Goal: Task Accomplishment & Management: Complete application form

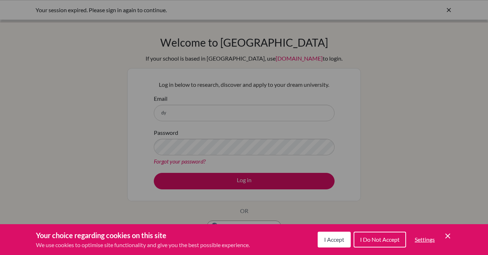
click at [385, 238] on span "I Do Not Accept" at bounding box center [380, 239] width 40 height 7
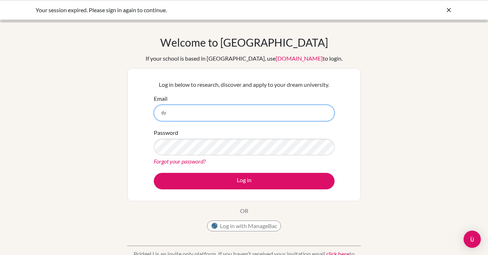
click at [172, 113] on input "dy" at bounding box center [244, 113] width 181 height 17
type input "[PERSON_NAME][EMAIL_ADDRESS][DOMAIN_NAME]"
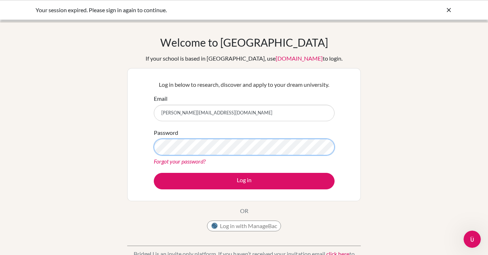
click at [154, 173] on button "Log in" at bounding box center [244, 181] width 181 height 17
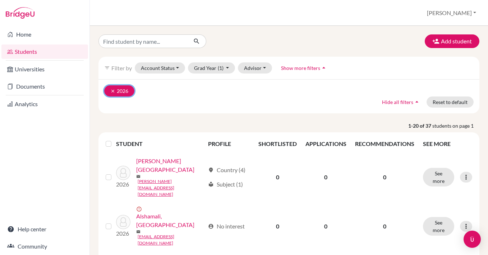
click at [107, 90] on button "clear 2026" at bounding box center [119, 91] width 30 height 11
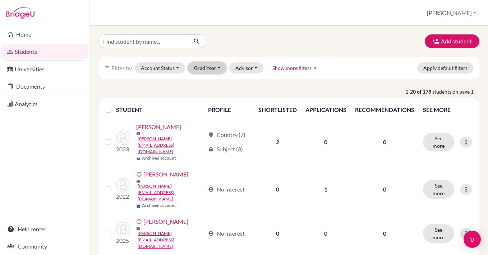
click at [210, 69] on button "Grad Year" at bounding box center [207, 68] width 39 height 11
click at [455, 46] on button "Add student" at bounding box center [452, 41] width 55 height 14
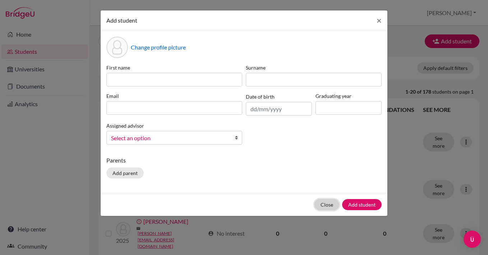
click at [332, 208] on button "Close" at bounding box center [326, 204] width 25 height 11
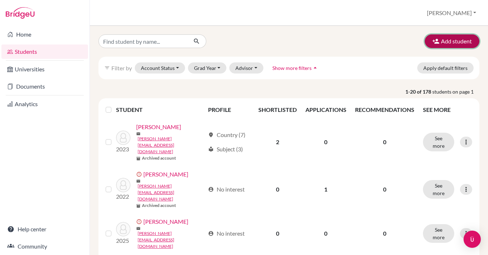
click at [453, 42] on button "Add student" at bounding box center [452, 41] width 55 height 14
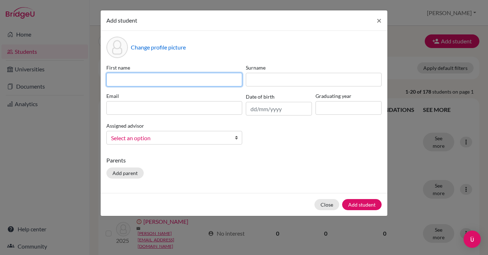
click at [196, 81] on input at bounding box center [174, 80] width 136 height 14
type input "Mariia"
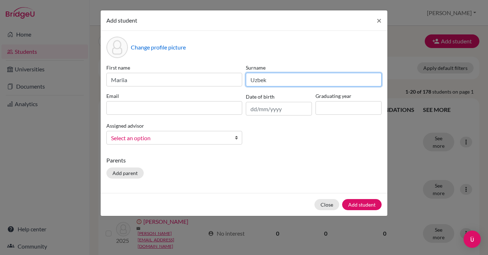
type input "Uzbek"
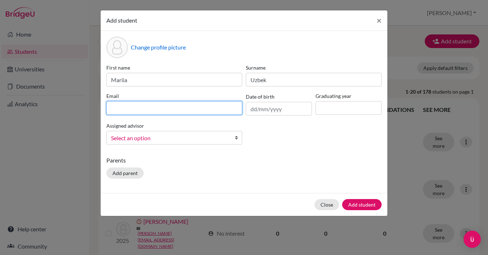
click at [178, 105] on input at bounding box center [174, 108] width 136 height 14
paste input "[EMAIL_ADDRESS][DOMAIN_NAME]"
type input "[EMAIL_ADDRESS][DOMAIN_NAME]"
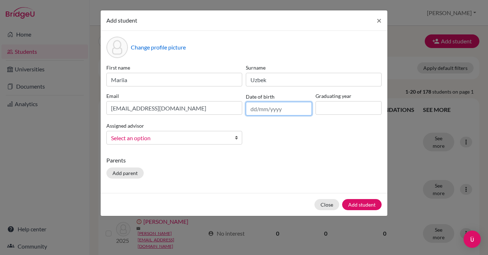
click at [282, 111] on input "text" at bounding box center [279, 109] width 66 height 14
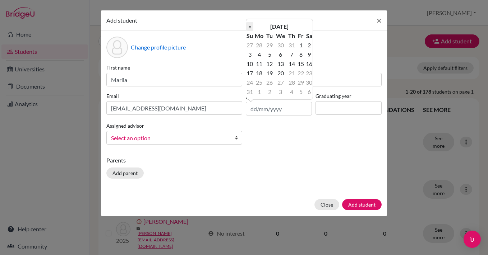
click at [250, 26] on th "«" at bounding box center [249, 26] width 7 height 9
click at [277, 25] on th "July 2025" at bounding box center [279, 26] width 52 height 9
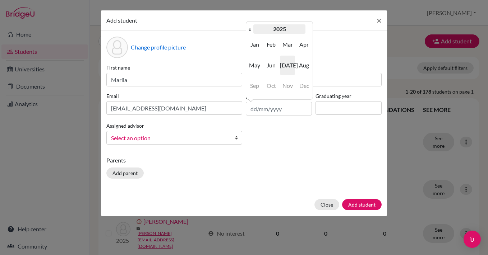
click at [275, 26] on th "2025" at bounding box center [279, 28] width 52 height 9
click at [267, 28] on th "2020-2029" at bounding box center [279, 28] width 52 height 9
click at [283, 48] on span "2010" at bounding box center [287, 44] width 15 height 19
click at [255, 43] on span "2009" at bounding box center [254, 44] width 15 height 19
click at [271, 48] on span "Feb" at bounding box center [271, 44] width 15 height 19
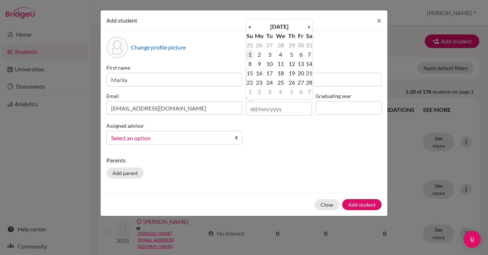
click at [252, 55] on td "1" at bounding box center [249, 54] width 7 height 9
type input "01/02/2009"
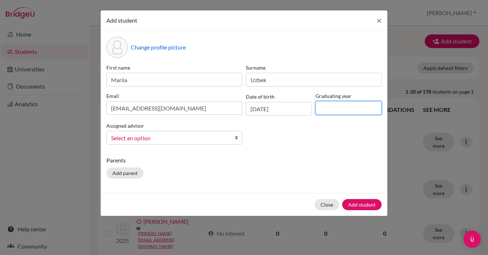
click at [346, 108] on input at bounding box center [348, 108] width 66 height 14
type input "2027"
click at [209, 137] on span "Select an option" at bounding box center [169, 138] width 117 height 9
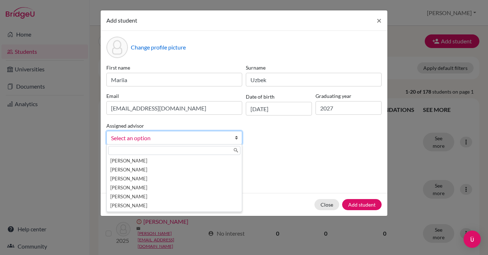
click at [267, 126] on div "First name Mariia Surname Uzbek Email mariia-uzbek@bratislava.qsi.org Date of b…" at bounding box center [244, 107] width 279 height 87
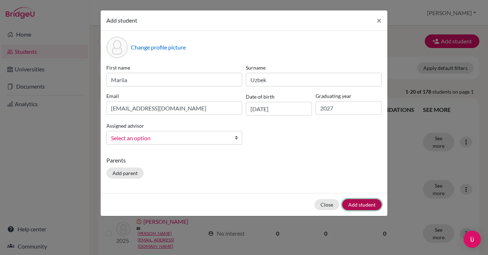
click at [360, 205] on button "Add student" at bounding box center [362, 204] width 40 height 11
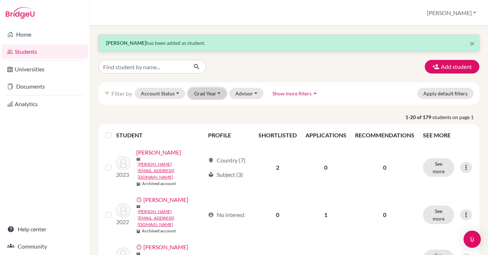
click at [222, 95] on button "Grad Year" at bounding box center [207, 93] width 39 height 11
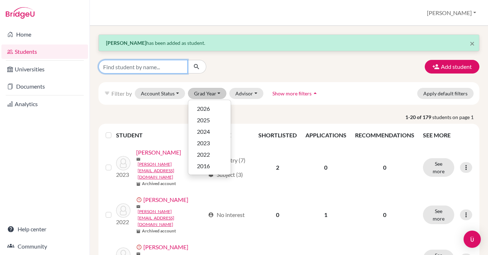
click at [170, 63] on input "Find student by name..." at bounding box center [142, 67] width 89 height 14
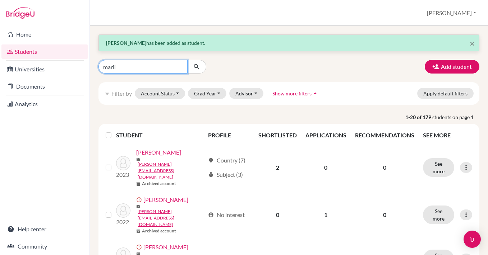
type input "mariia"
click button "submit" at bounding box center [196, 67] width 19 height 14
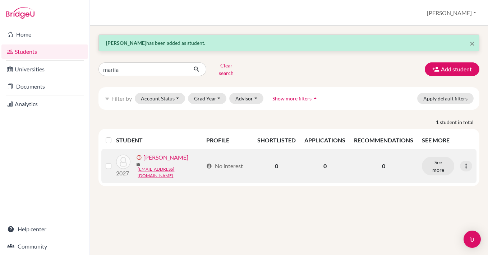
click at [157, 156] on link "Uzbek, Mariia" at bounding box center [165, 157] width 45 height 9
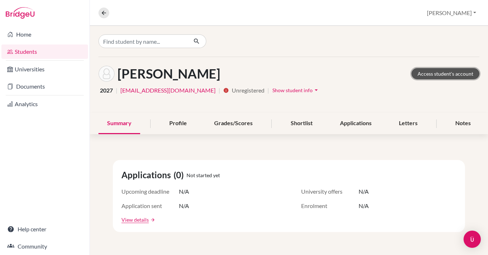
click at [425, 71] on link "Access student's account" at bounding box center [445, 73] width 68 height 11
